Goal: Information Seeking & Learning: Learn about a topic

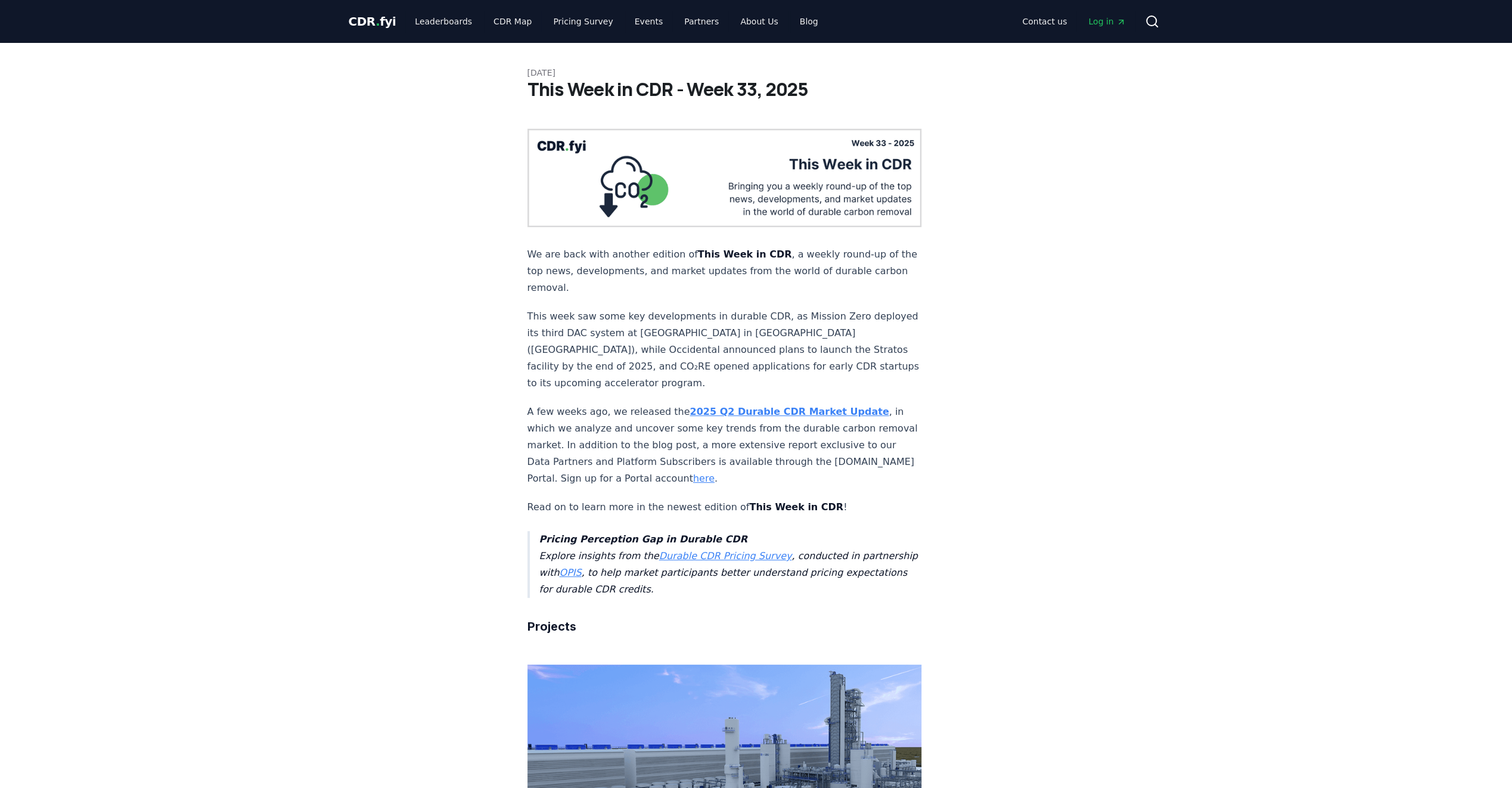
drag, startPoint x: 601, startPoint y: 319, endPoint x: 805, endPoint y: 326, distance: 204.1
drag, startPoint x: 630, startPoint y: 330, endPoint x: 637, endPoint y: 331, distance: 7.1
click at [637, 331] on p "This week saw some key developments in durable CDR, as Mission Zero deployed it…" at bounding box center [725, 350] width 395 height 84
drag, startPoint x: 637, startPoint y: 331, endPoint x: 792, endPoint y: 344, distance: 155.5
click at [792, 344] on p "This week saw some key developments in durable CDR, as Mission Zero deployed it…" at bounding box center [725, 350] width 395 height 84
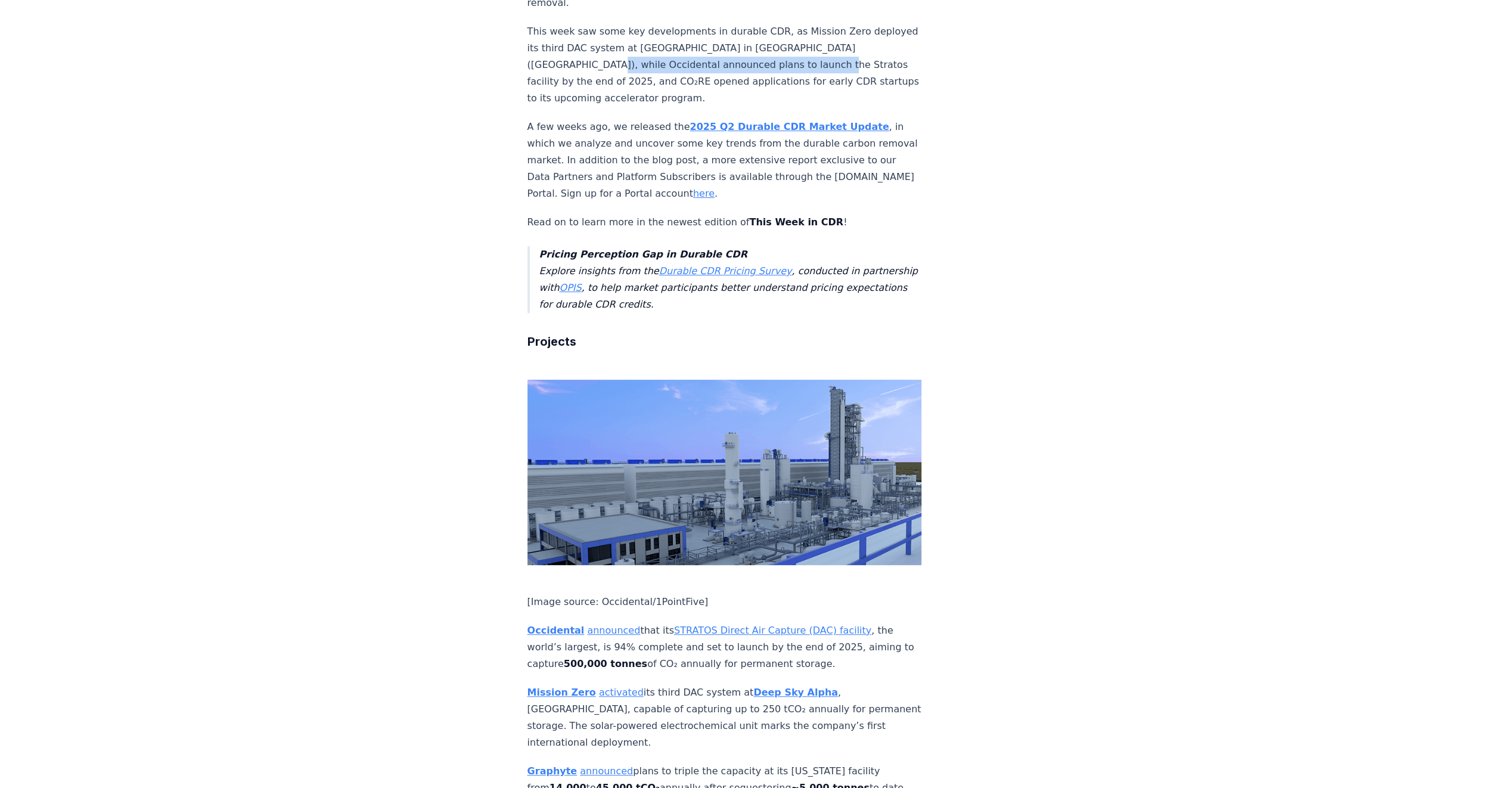
scroll to position [357, 0]
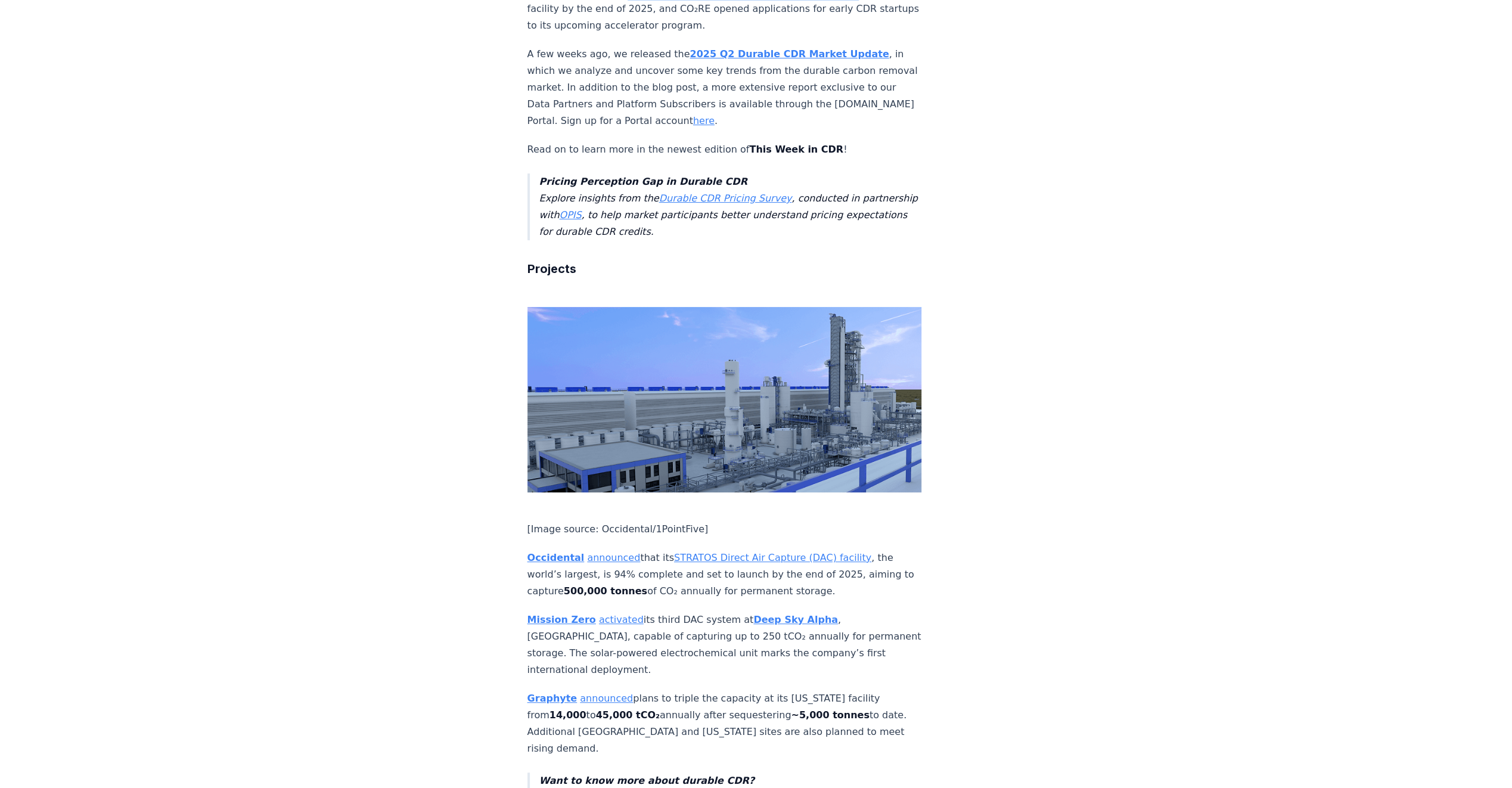
drag, startPoint x: 617, startPoint y: 536, endPoint x: 868, endPoint y: 547, distance: 251.2
click at [868, 549] on p "Occidental announced that its STRATOS Direct Air Capture (DAC) facility , the w…" at bounding box center [725, 574] width 395 height 50
drag, startPoint x: 656, startPoint y: 581, endPoint x: 698, endPoint y: 581, distance: 42.0
click at [698, 611] on p "Mission Zero activated its third DAC system at Deep Sky Alpha , [GEOGRAPHIC_DAT…" at bounding box center [725, 644] width 395 height 66
drag, startPoint x: 596, startPoint y: 599, endPoint x: 745, endPoint y: 601, distance: 149.0
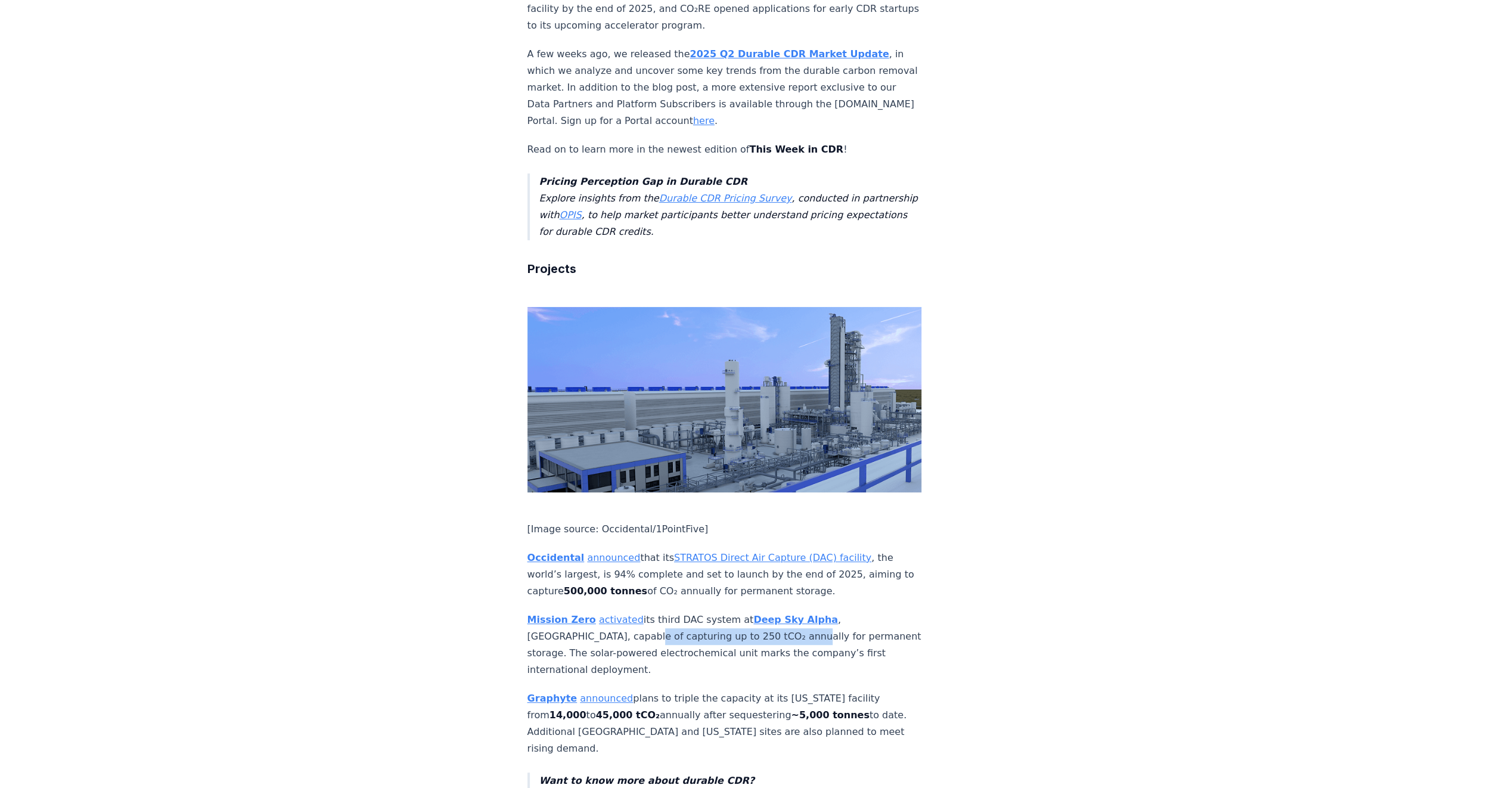
click at [745, 611] on p "Mission Zero activated its third DAC system at Deep Sky Alpha , [GEOGRAPHIC_DAT…" at bounding box center [725, 644] width 395 height 66
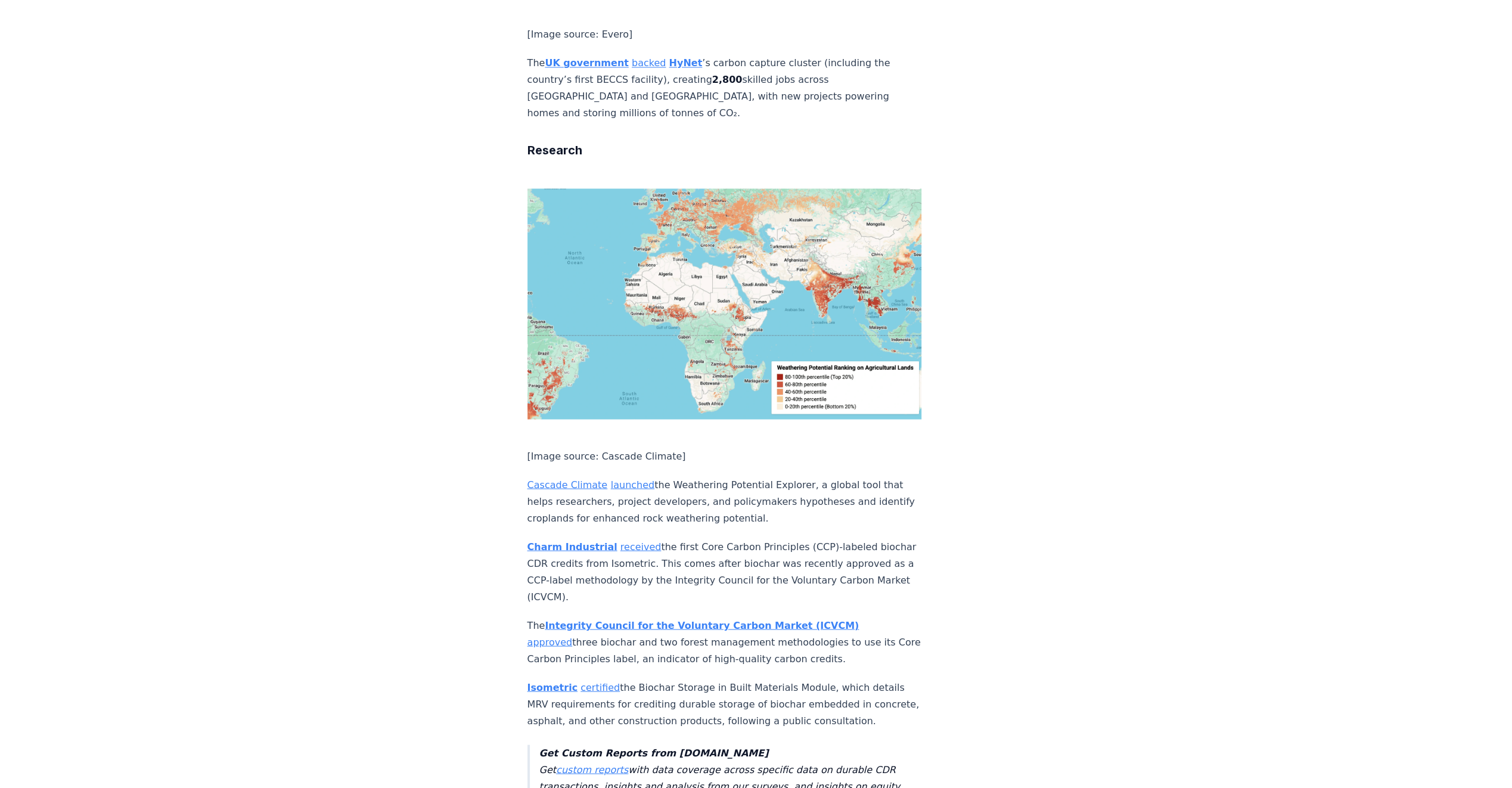
scroll to position [2205, 0]
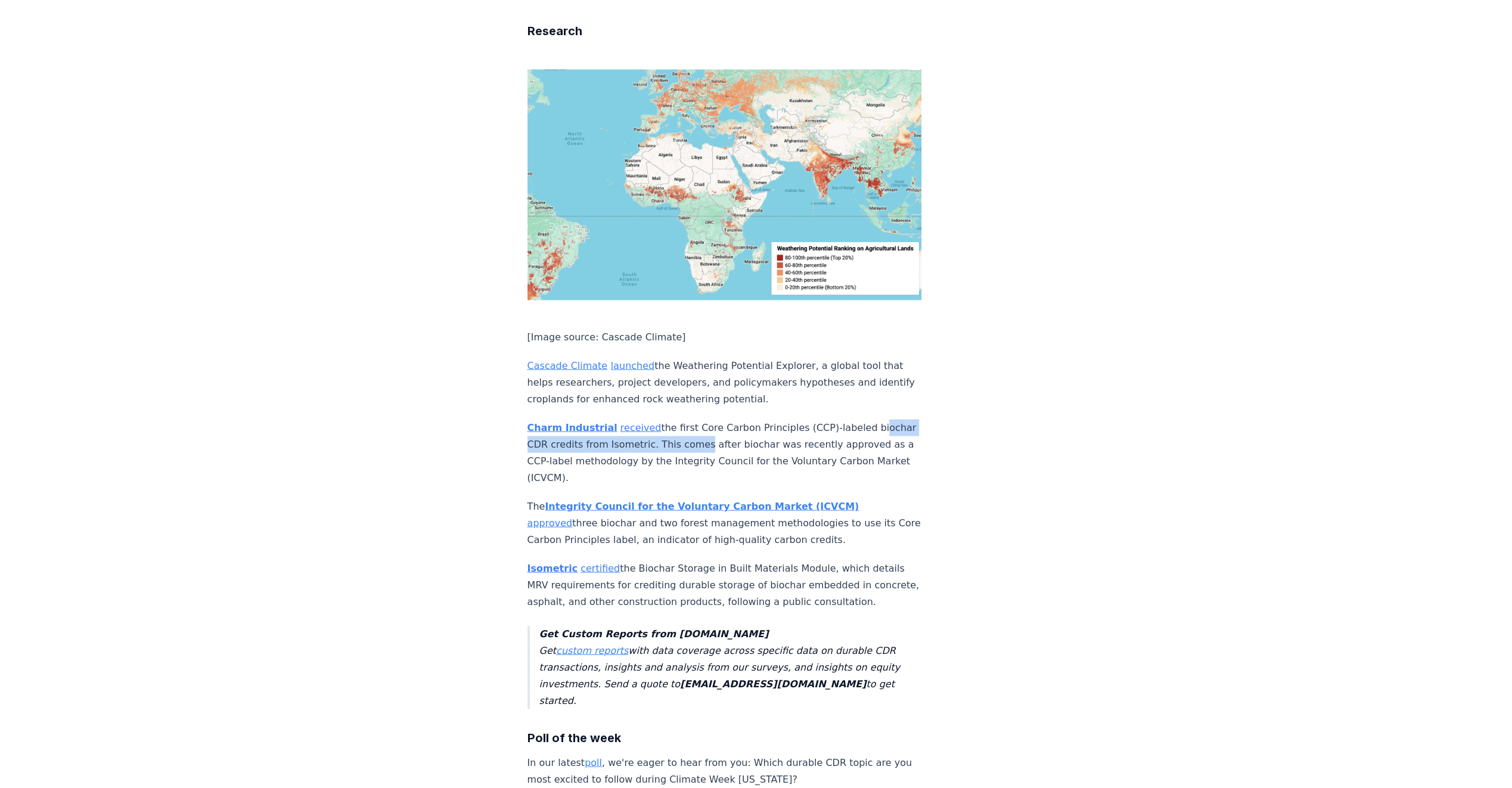
drag, startPoint x: 533, startPoint y: 322, endPoint x: 726, endPoint y: 329, distance: 193.1
click at [726, 419] on p "Charm Industrial received the first Core Carbon Principles (CCP)-labeled biocha…" at bounding box center [725, 452] width 395 height 66
drag, startPoint x: 726, startPoint y: 329, endPoint x: 723, endPoint y: 341, distance: 12.4
click at [727, 419] on p "Charm Industrial received the first Core Carbon Principles (CCP)-labeled biocha…" at bounding box center [725, 452] width 395 height 66
